Goal: Task Accomplishment & Management: Manage account settings

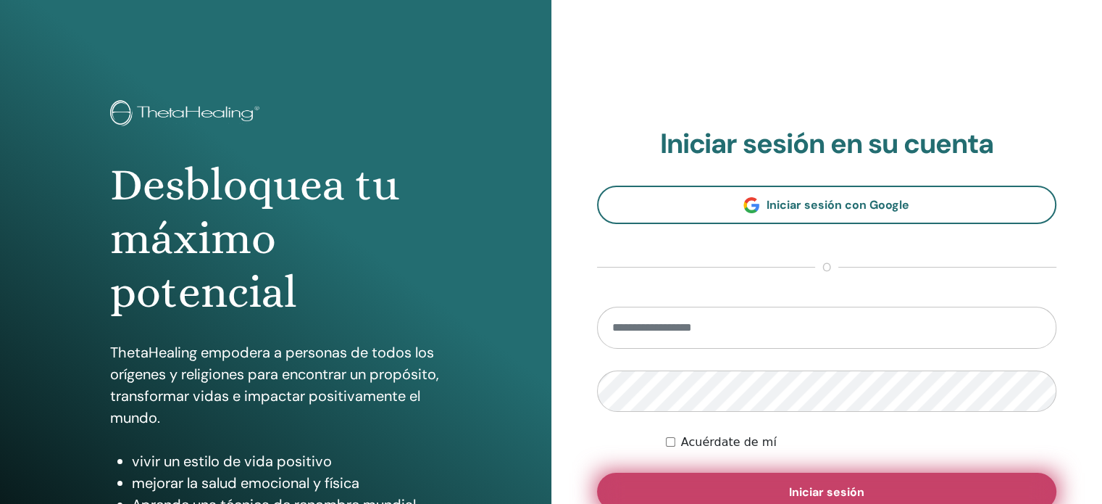
type input "**********"
click at [932, 484] on button "Iniciar sesión" at bounding box center [827, 491] width 460 height 38
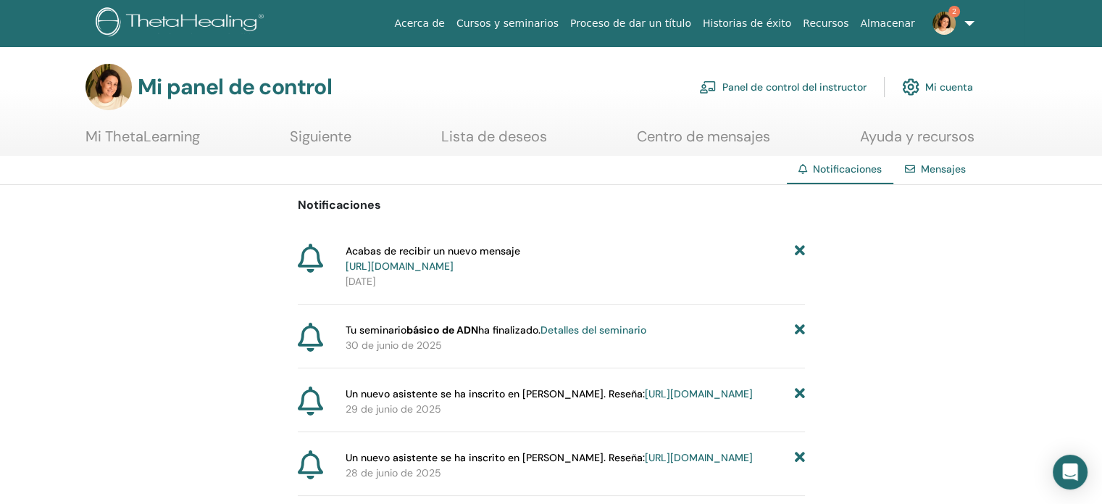
click at [454, 262] on font "https://member.thetahealing.com/message-center/messages/e6694f5d-0c3b-42d3-a756…" at bounding box center [400, 265] width 108 height 13
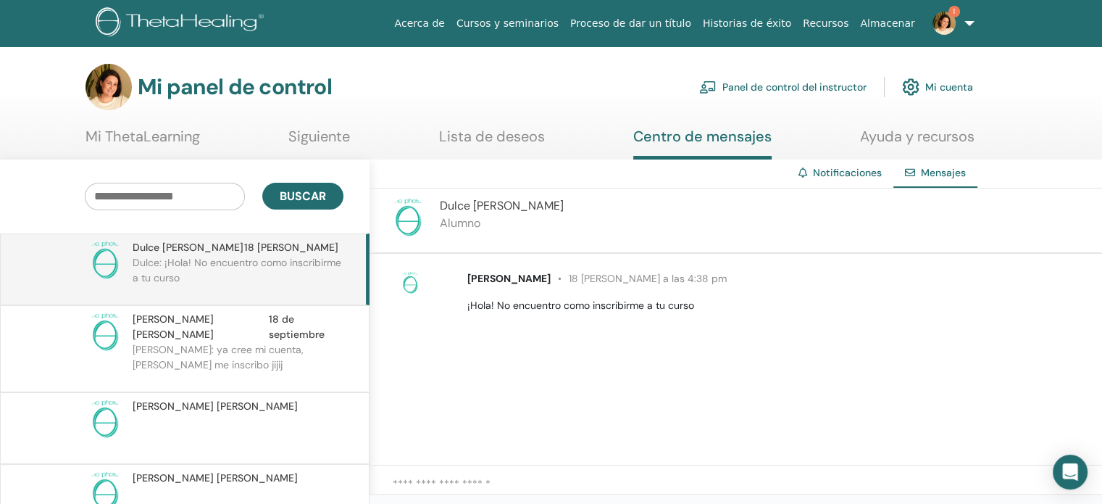
click at [799, 78] on link "Panel de control del instructor" at bounding box center [782, 87] width 167 height 32
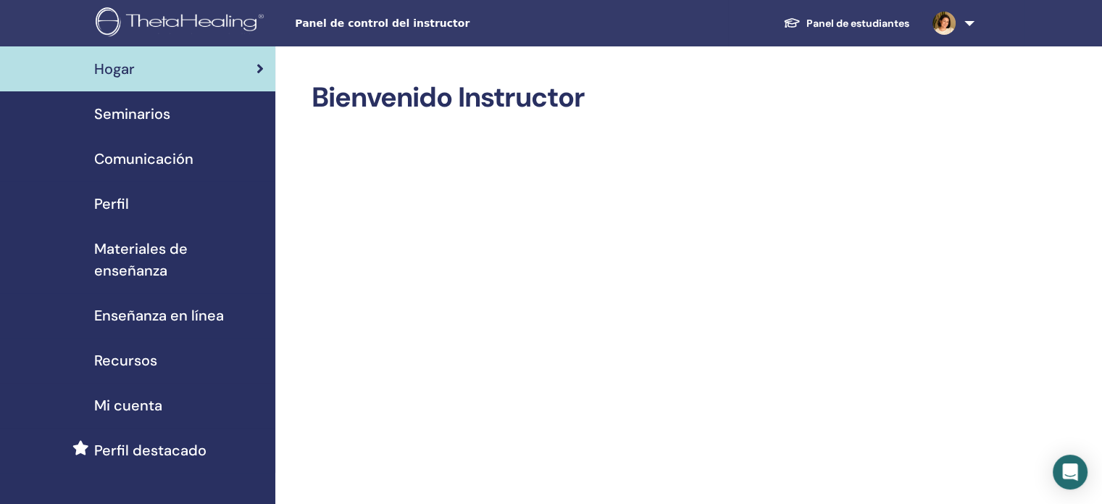
click at [188, 121] on div "Seminarios" at bounding box center [138, 114] width 252 height 22
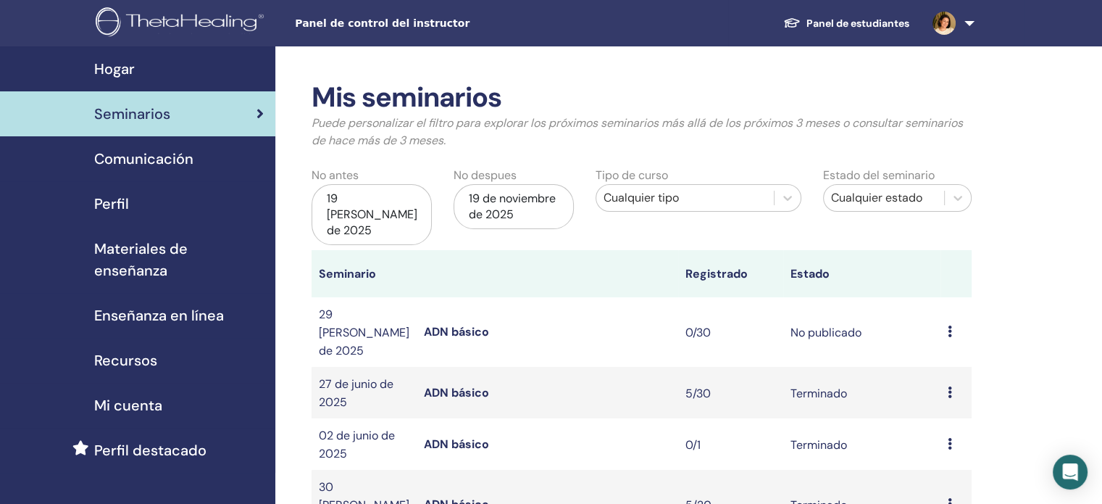
click at [840, 325] on font "No publicado" at bounding box center [826, 332] width 71 height 15
click at [482, 324] on font "ADN básico" at bounding box center [456, 331] width 65 height 15
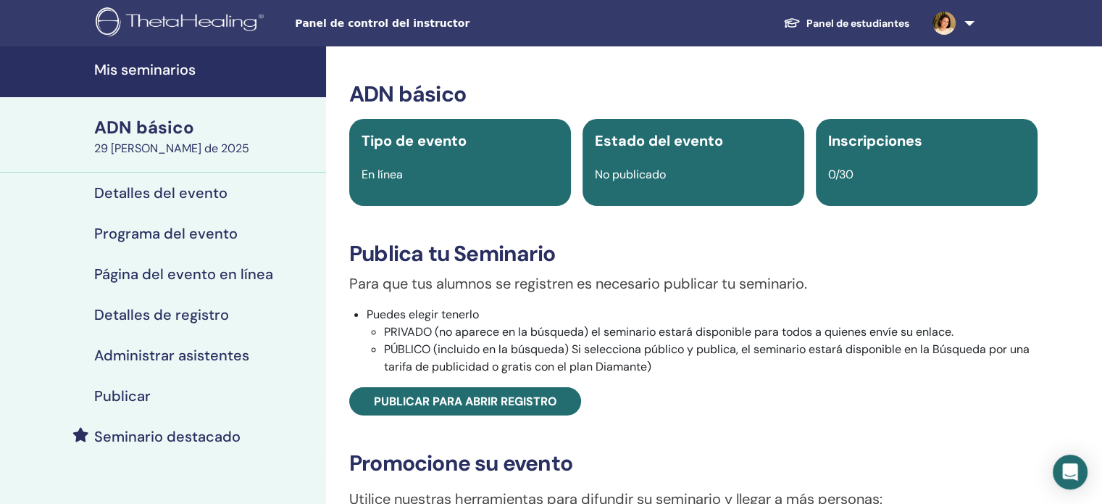
scroll to position [290, 0]
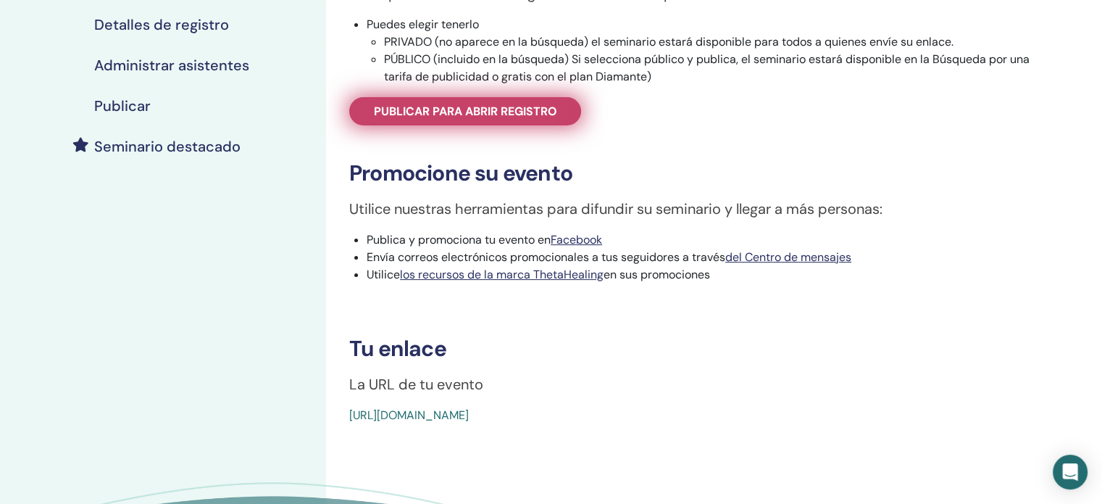
click at [489, 119] on link "Publicar para abrir registro" at bounding box center [465, 111] width 232 height 28
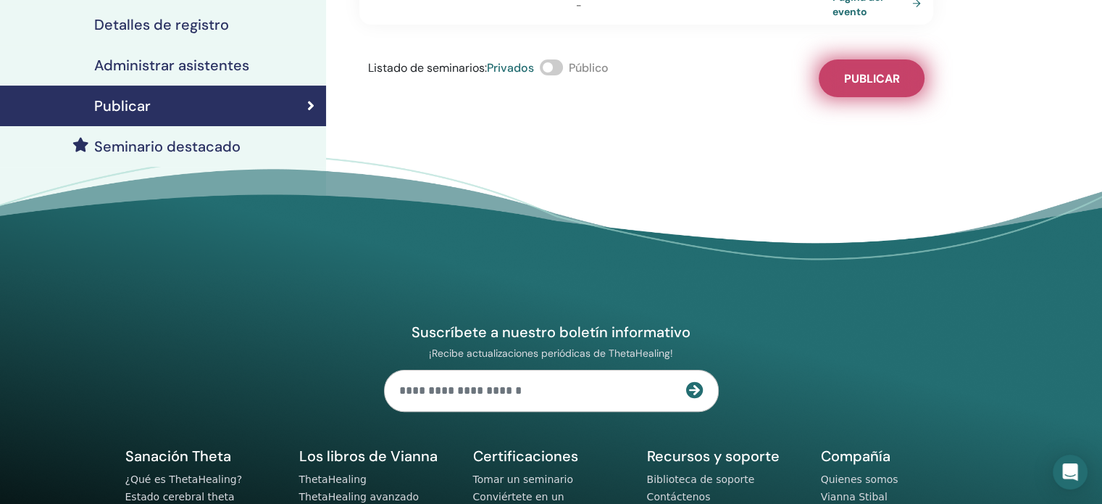
click at [840, 80] on button "Publicar" at bounding box center [872, 78] width 106 height 38
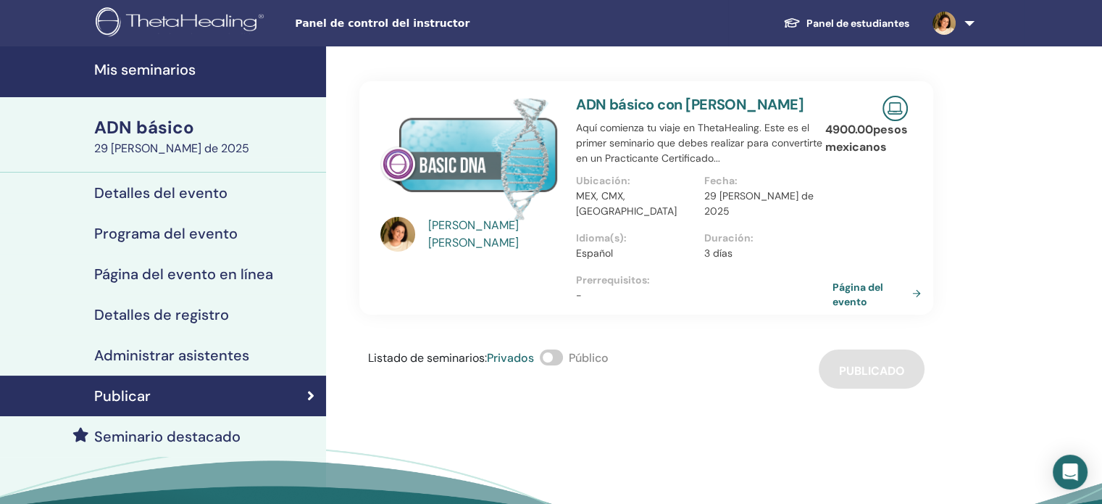
click at [943, 17] on img at bounding box center [944, 23] width 23 height 23
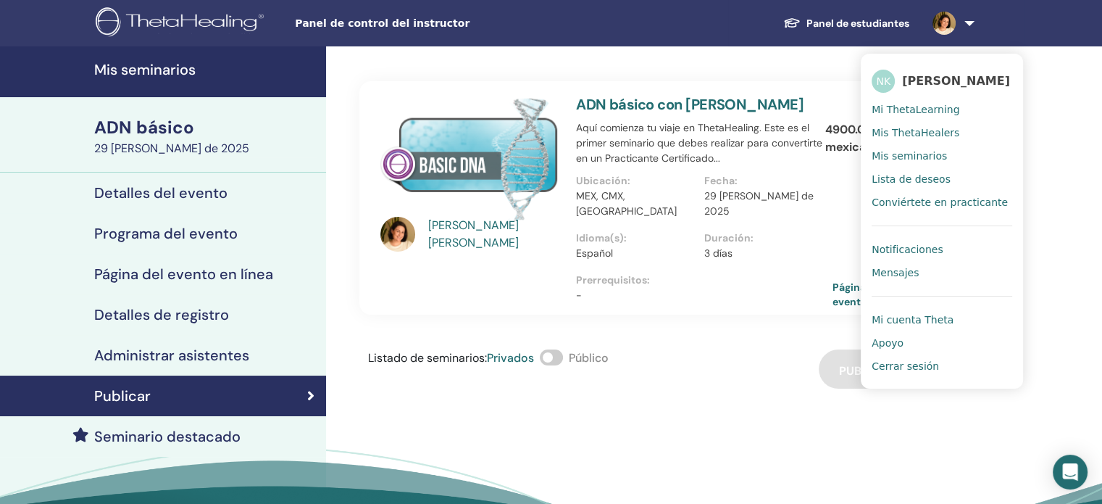
click at [910, 372] on font "Cerrar sesión" at bounding box center [905, 366] width 67 height 12
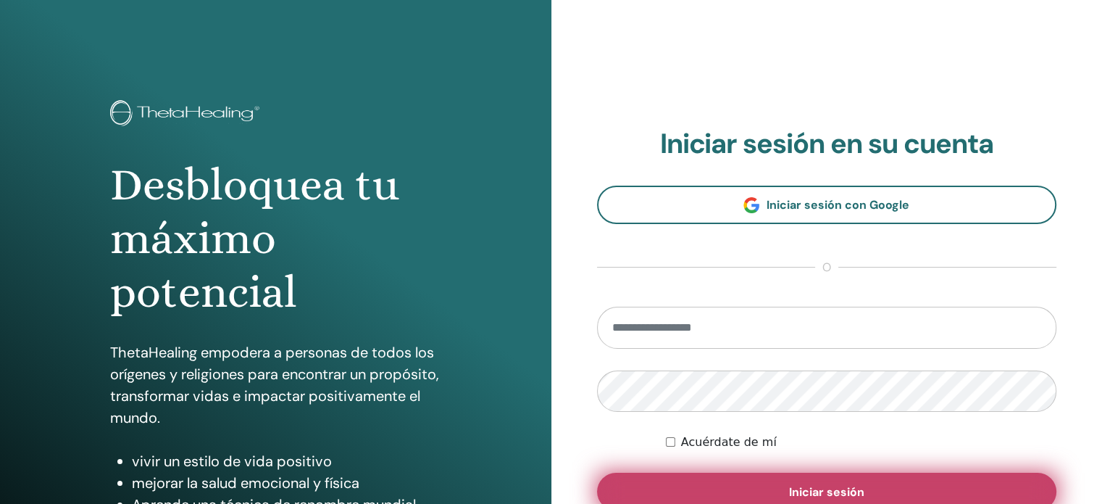
type input "**********"
click at [852, 490] on font "Iniciar sesión" at bounding box center [826, 491] width 75 height 15
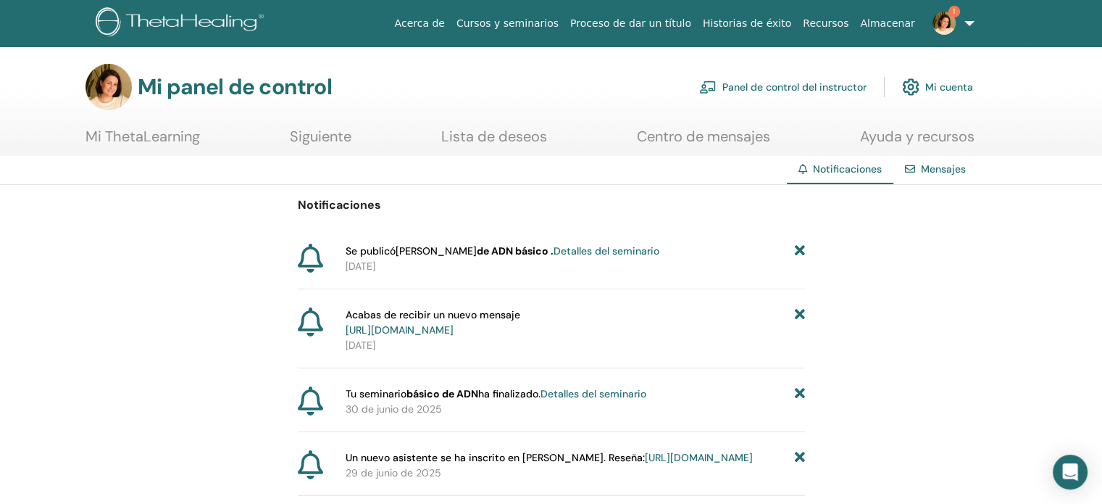
drag, startPoint x: 945, startPoint y: 13, endPoint x: 946, endPoint y: 38, distance: 24.6
click at [945, 13] on img at bounding box center [944, 23] width 23 height 23
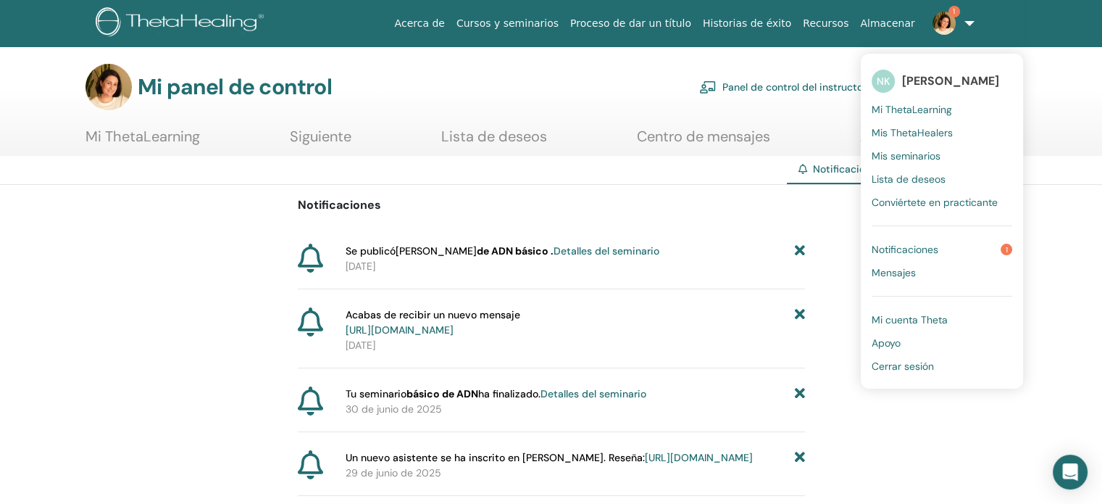
click at [921, 248] on font "Notificaciones" at bounding box center [905, 249] width 67 height 13
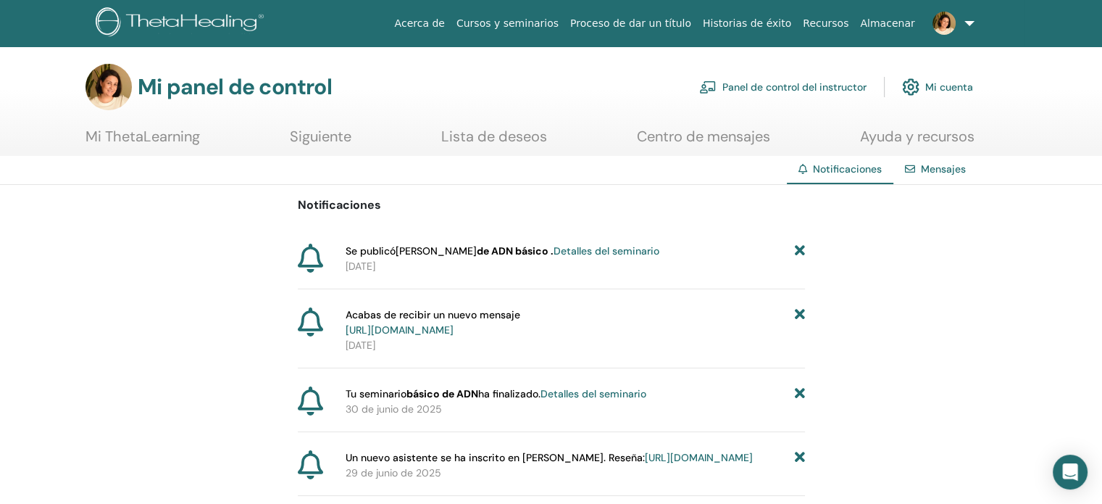
click at [559, 20] on font "Cursos y seminarios" at bounding box center [507, 23] width 102 height 12
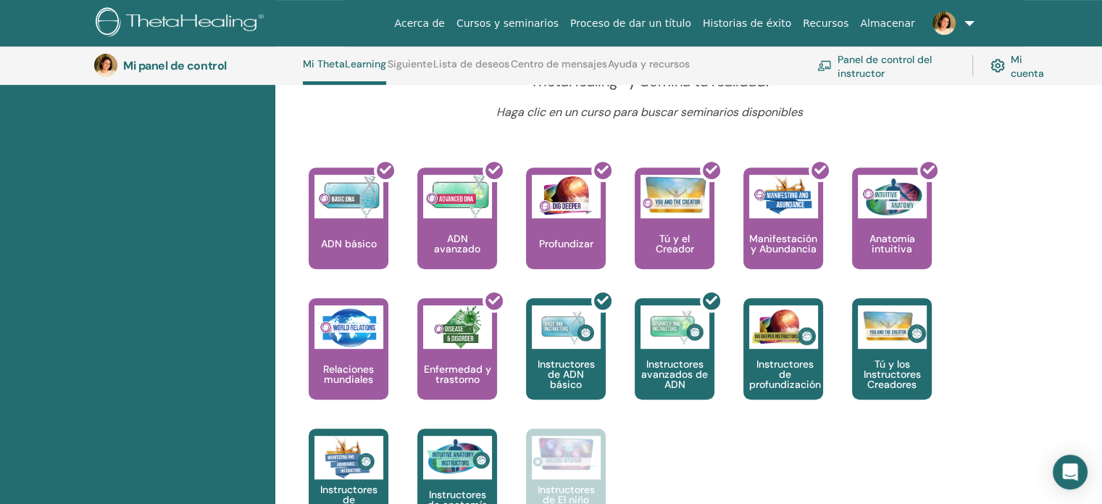
scroll to position [545, 0]
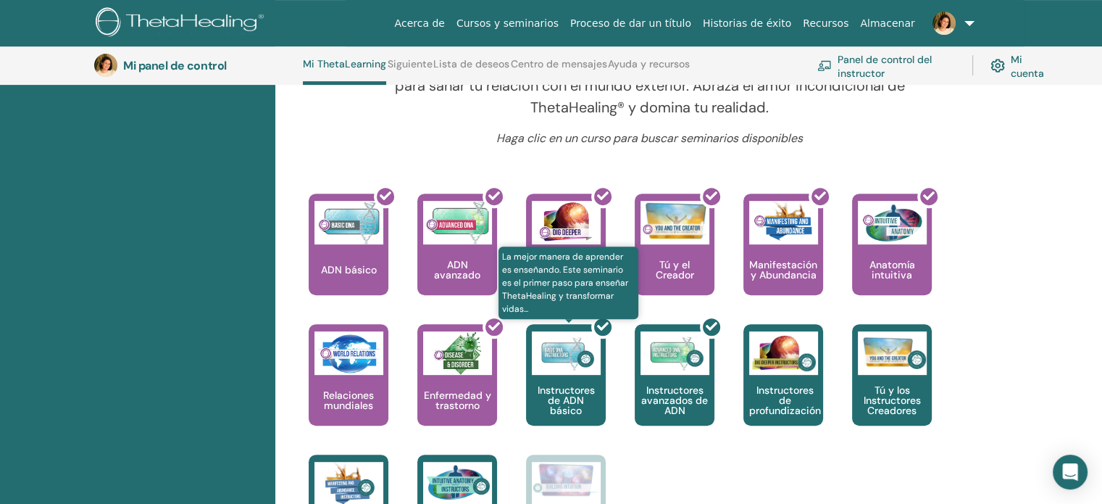
click at [582, 367] on div at bounding box center [575, 380] width 80 height 130
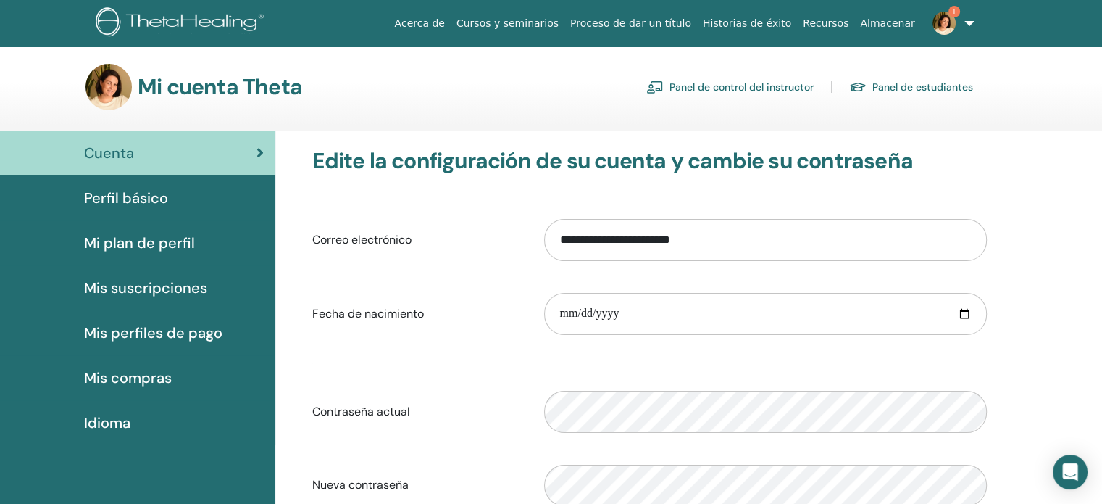
click at [164, 198] on font "Perfil básico" at bounding box center [126, 197] width 84 height 19
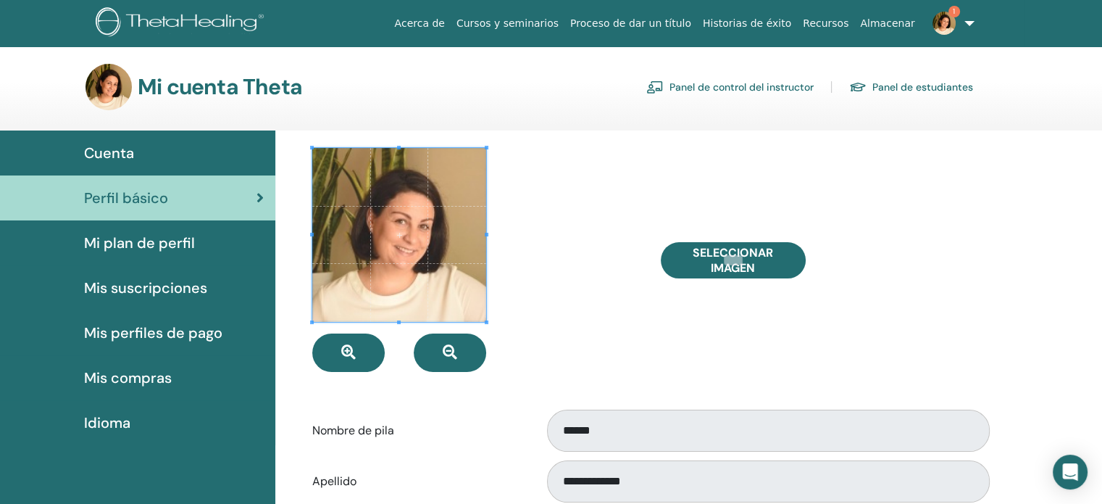
drag, startPoint x: 164, startPoint y: 233, endPoint x: 206, endPoint y: 235, distance: 41.3
click at [164, 233] on font "Mi plan de perfil" at bounding box center [139, 242] width 111 height 19
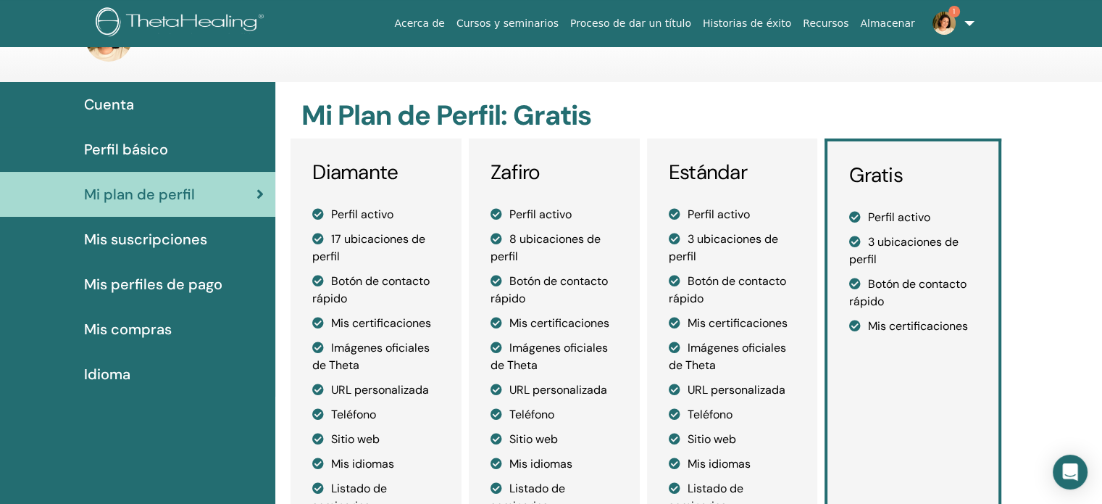
scroll to position [72, 0]
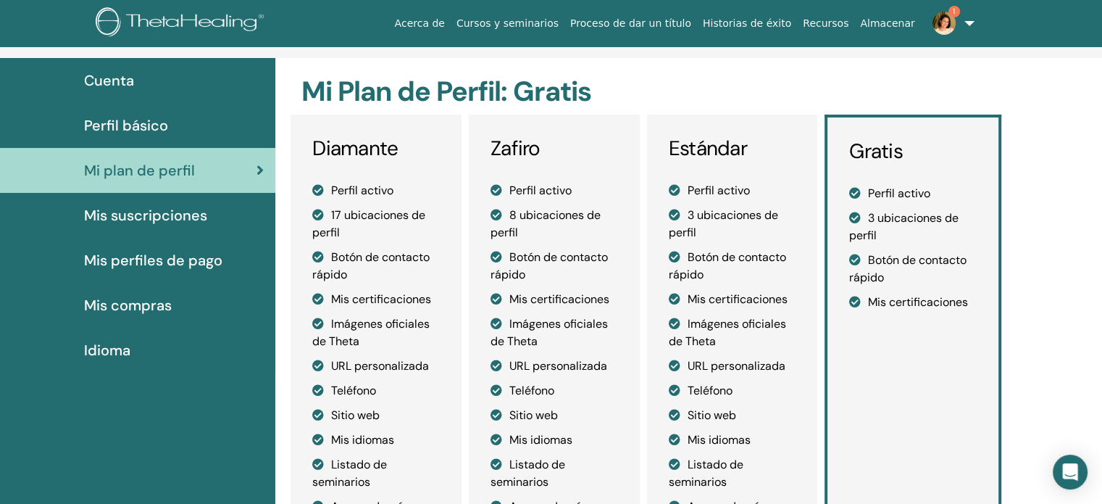
click at [193, 220] on font "Mis suscripciones" at bounding box center [145, 215] width 123 height 19
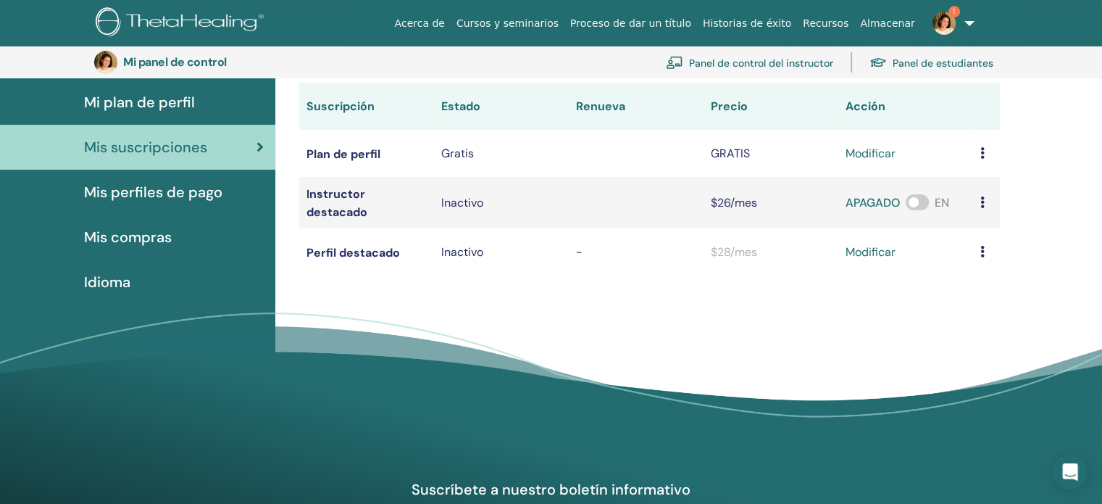
scroll to position [177, 0]
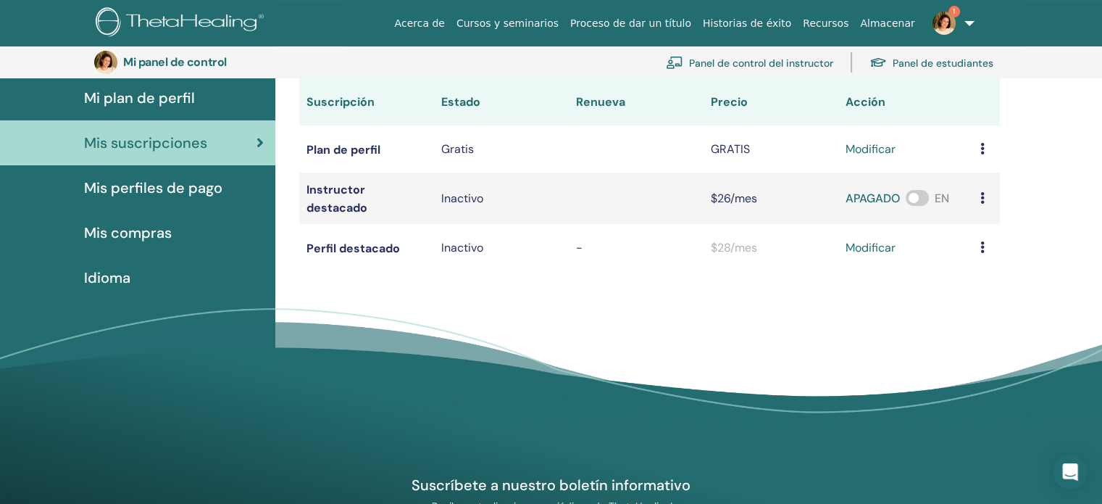
click at [151, 183] on font "Mis perfiles de pago" at bounding box center [153, 187] width 138 height 19
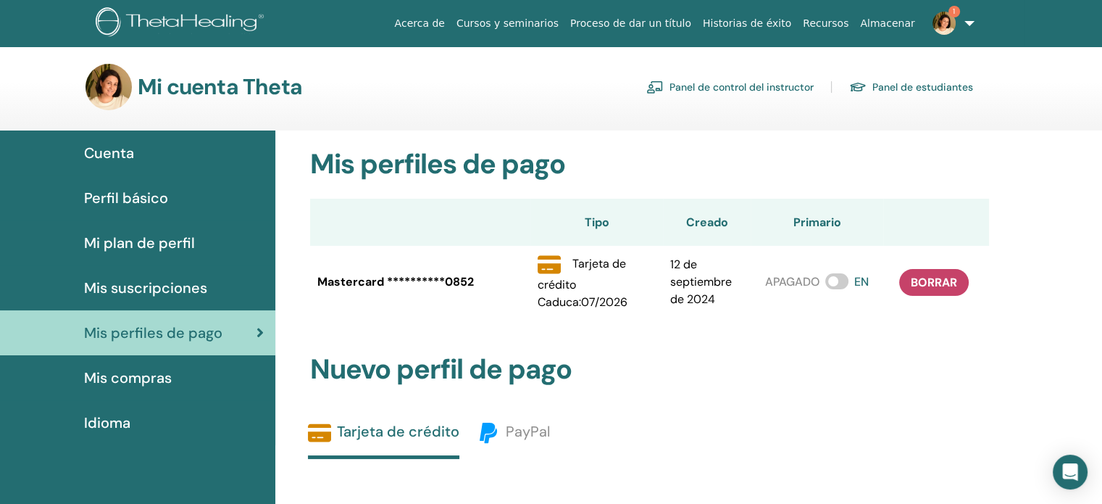
click at [147, 377] on font "Mis compras" at bounding box center [128, 377] width 88 height 19
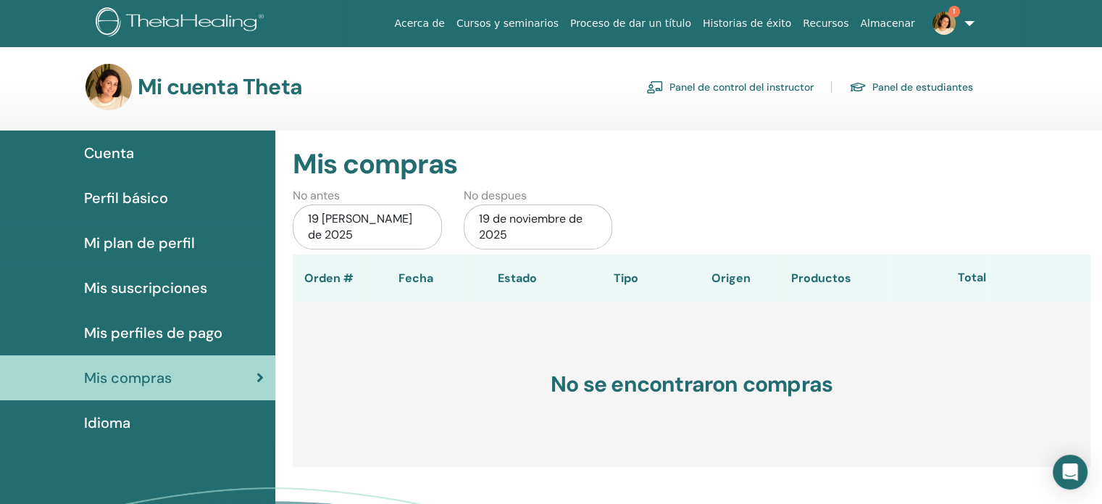
click at [954, 28] on img at bounding box center [944, 23] width 23 height 23
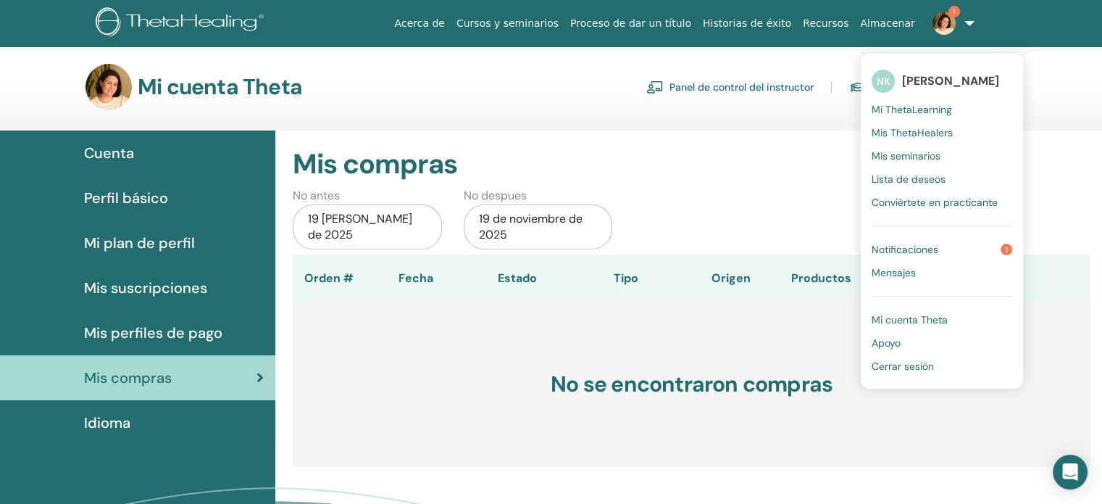
click at [927, 156] on font "Mis seminarios" at bounding box center [906, 155] width 69 height 13
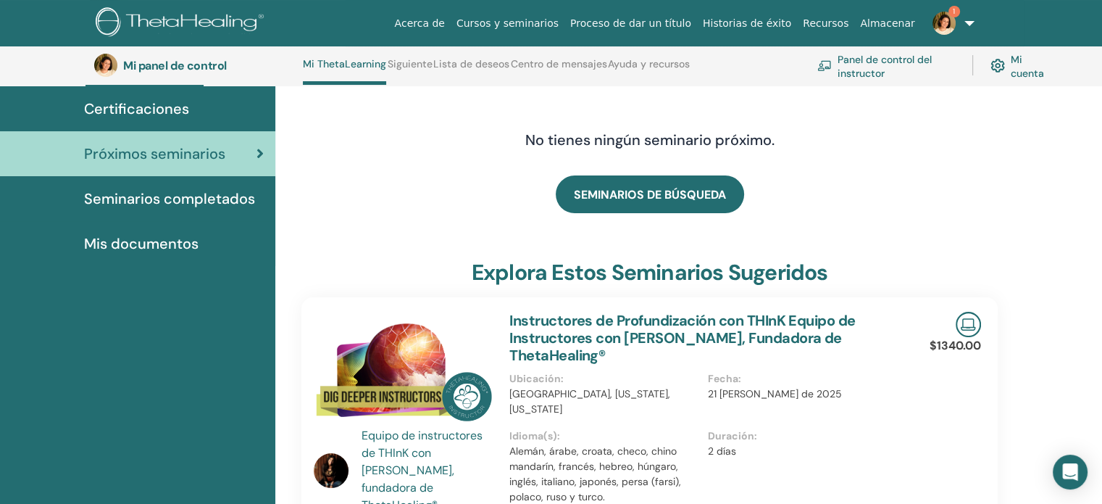
scroll to position [110, 0]
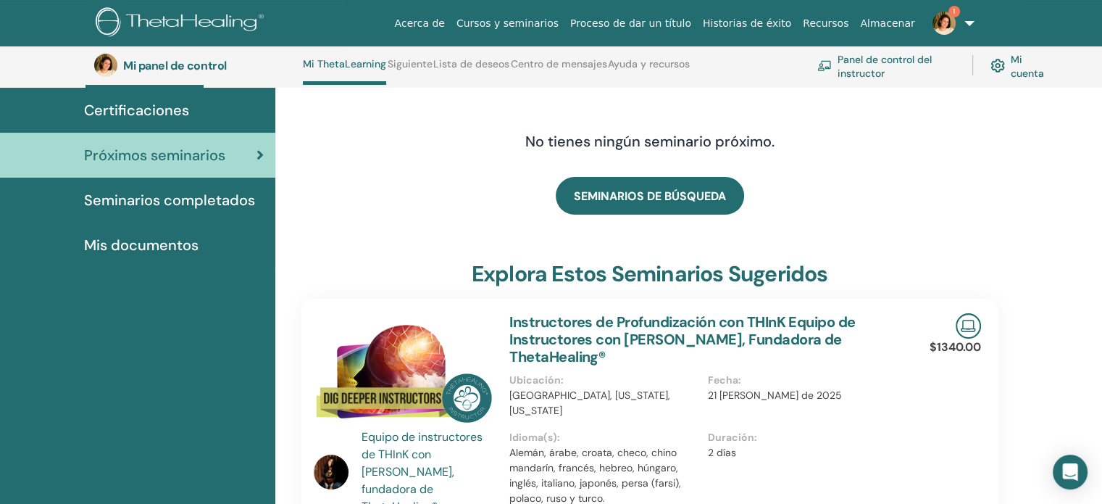
click at [165, 102] on font "Certificaciones" at bounding box center [136, 110] width 105 height 19
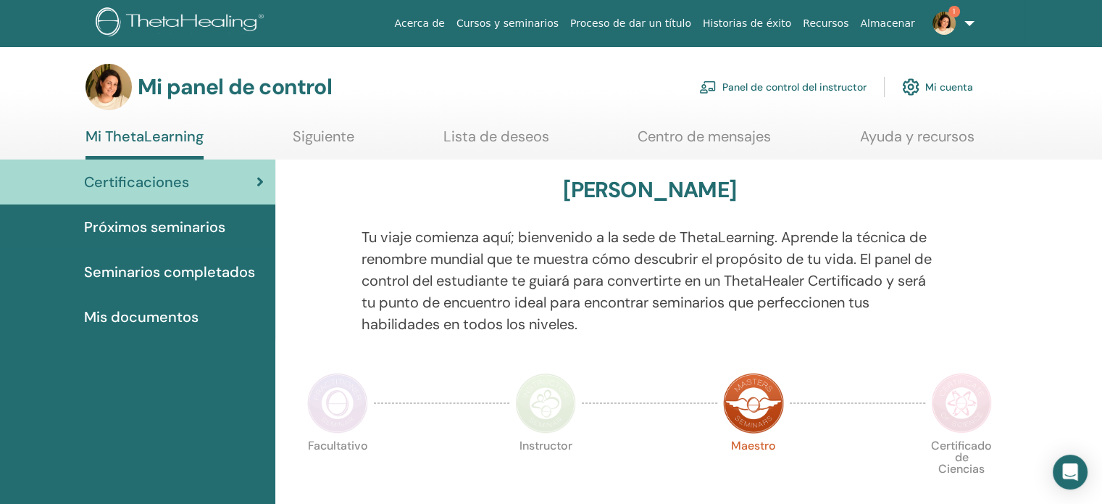
click at [163, 266] on font "Seminarios completados" at bounding box center [169, 271] width 171 height 19
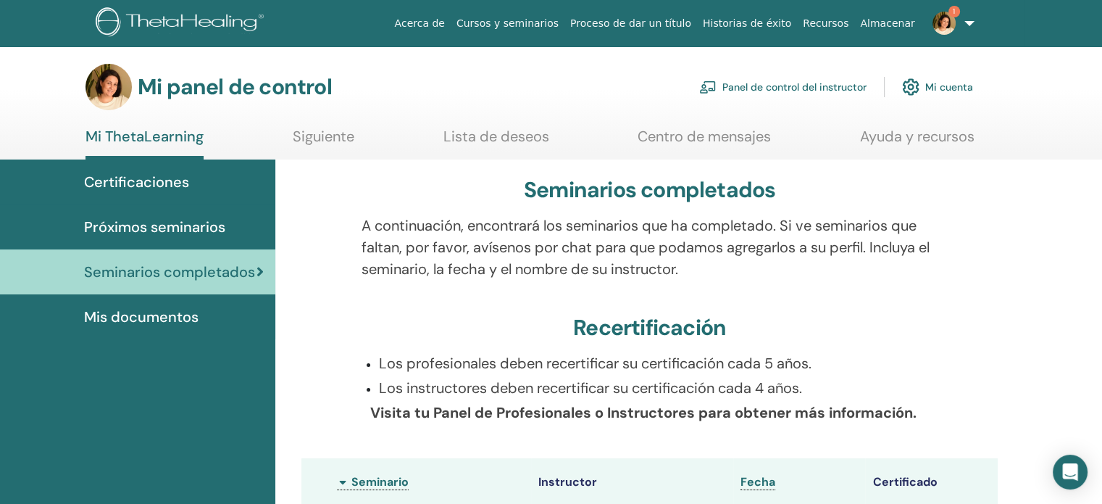
click at [965, 28] on link "1" at bounding box center [950, 23] width 59 height 46
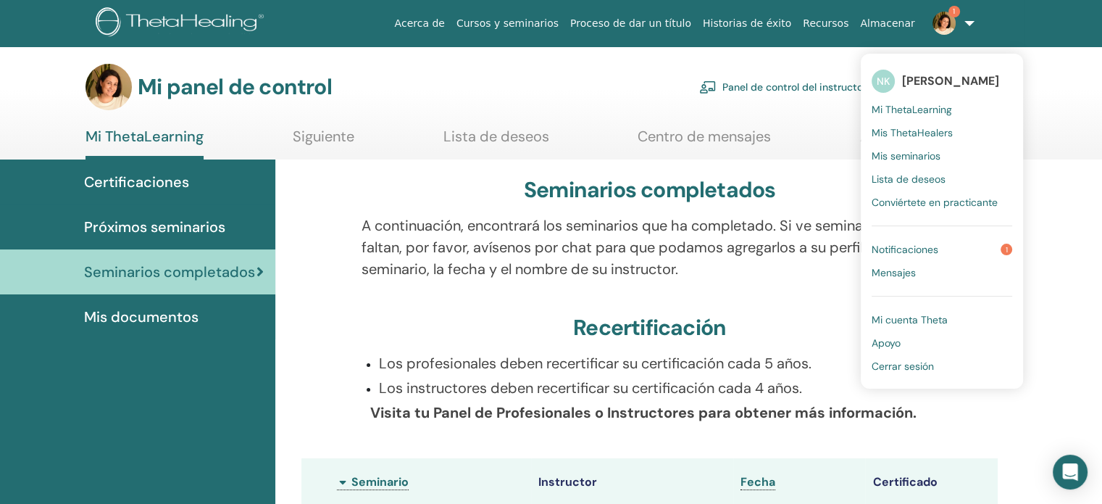
click at [919, 107] on font "Mi ThetaLearning" at bounding box center [912, 109] width 80 height 13
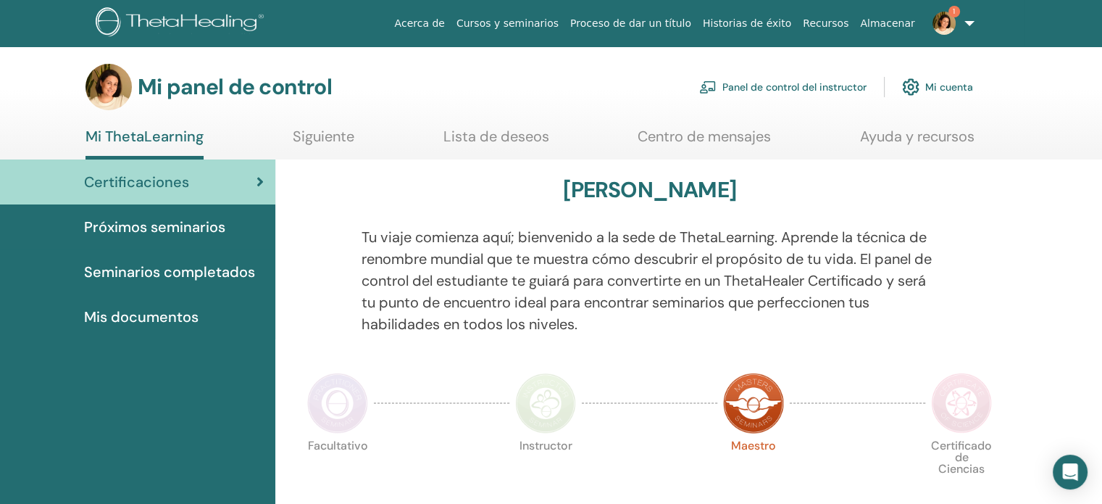
click at [137, 226] on font "Próximos seminarios" at bounding box center [154, 226] width 141 height 19
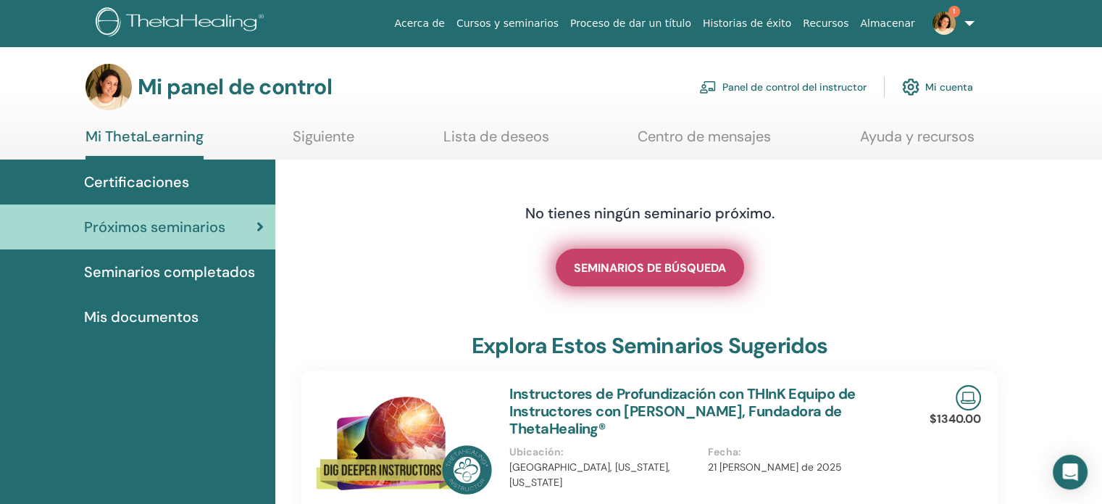
click at [649, 278] on link "SEMINARIOS DE BÚSQUEDA" at bounding box center [650, 268] width 188 height 38
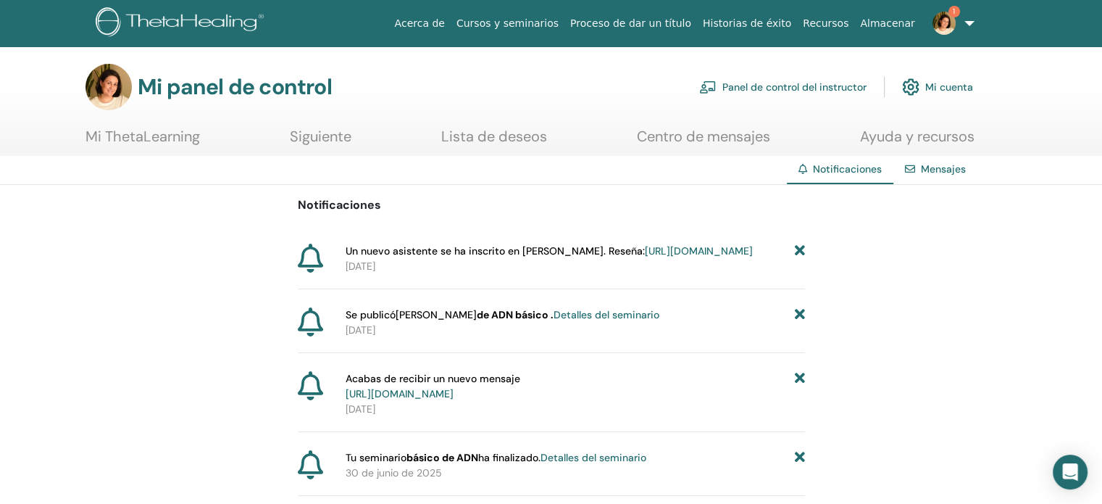
click at [954, 23] on img at bounding box center [944, 23] width 23 height 23
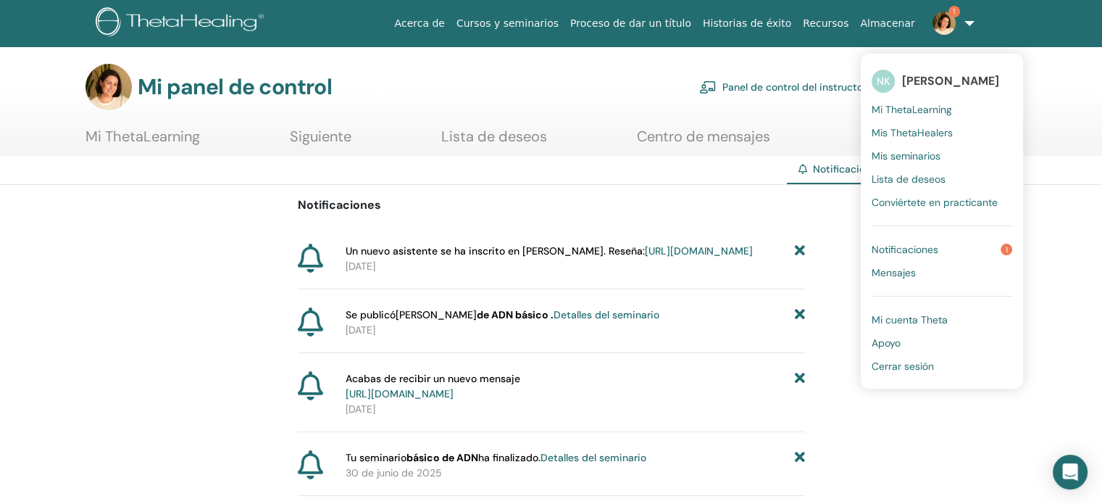
click at [916, 363] on font "Cerrar sesión" at bounding box center [903, 365] width 62 height 13
